Goal: Task Accomplishment & Management: Manage account settings

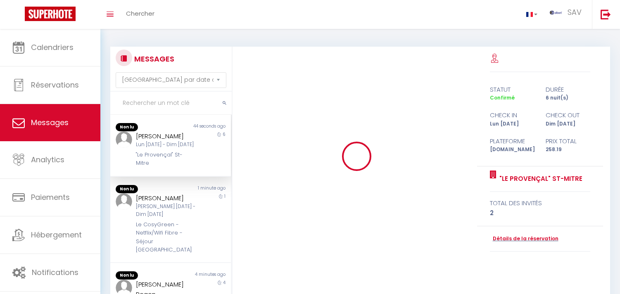
select select "message"
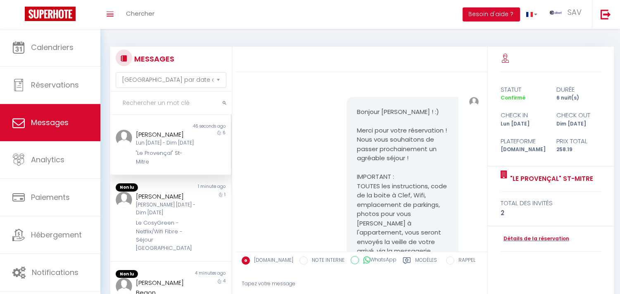
scroll to position [732, 0]
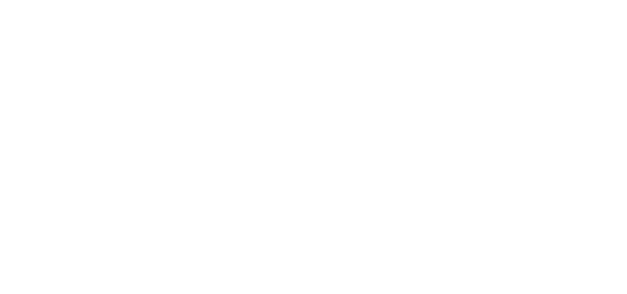
select select "message"
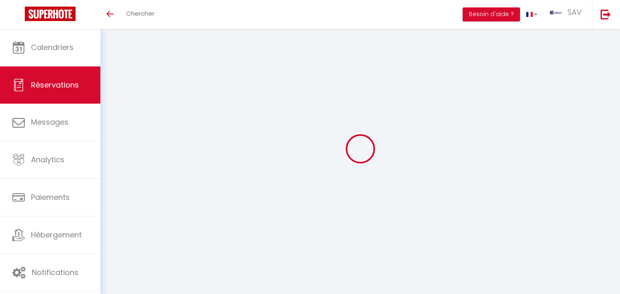
select select "not_cancelled"
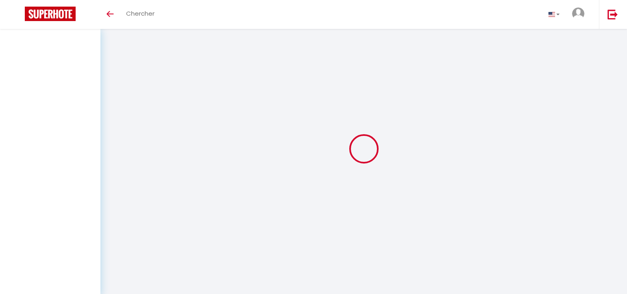
select select "message"
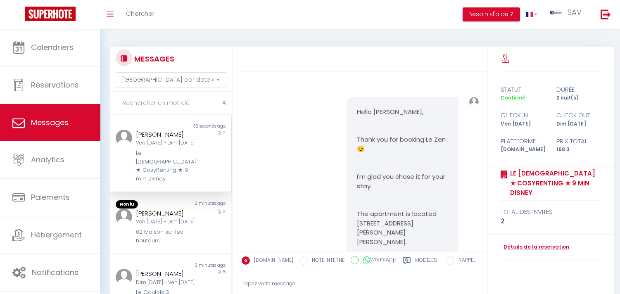
scroll to position [1925, 0]
